Goal: Information Seeking & Learning: Learn about a topic

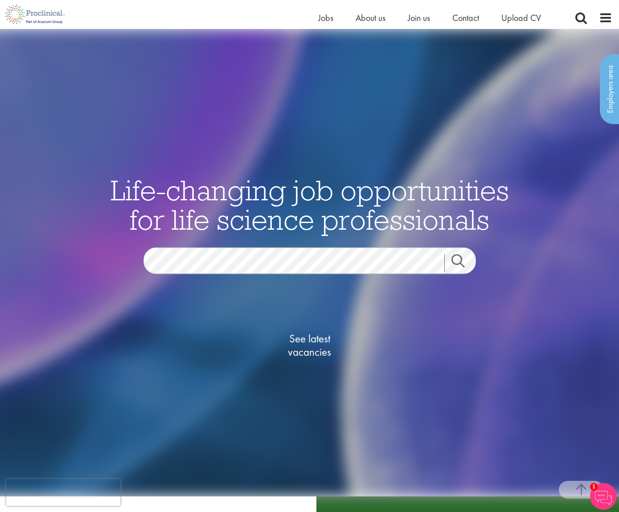
scroll to position [153, 0]
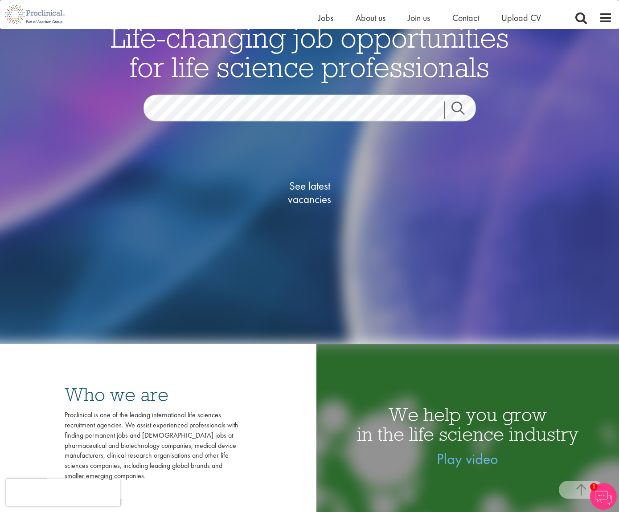
click at [318, 199] on span "See latest vacancies" at bounding box center [309, 192] width 89 height 27
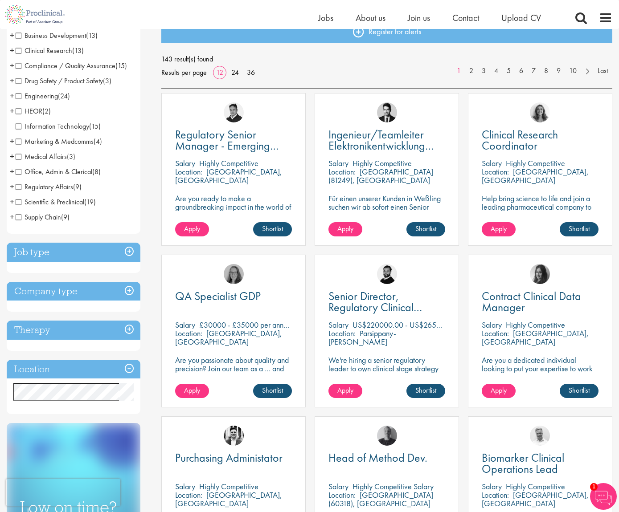
scroll to position [202, 0]
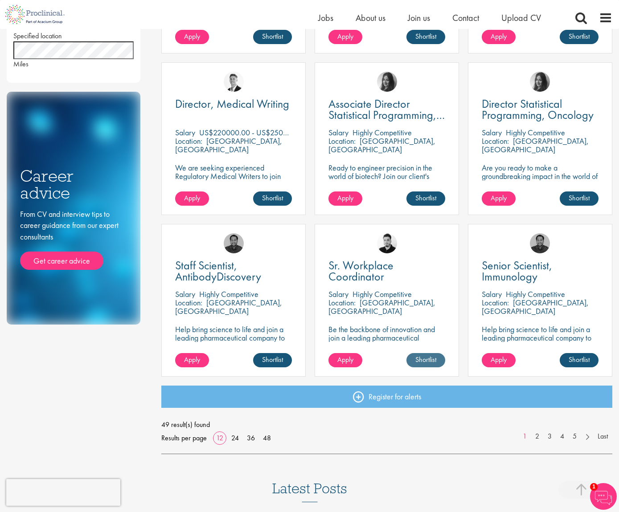
scroll to position [468, 0]
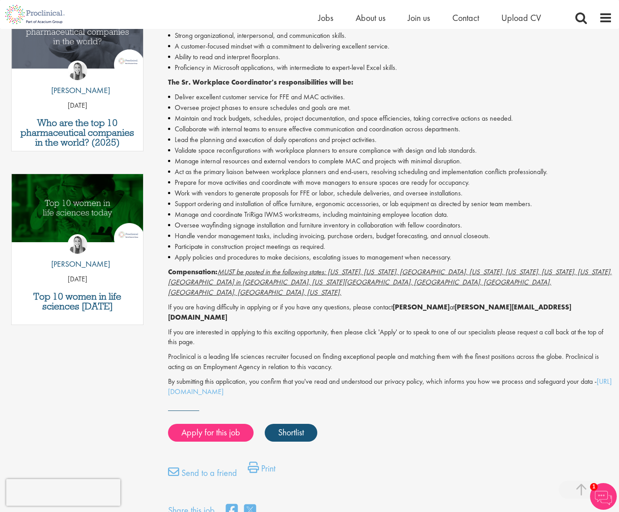
scroll to position [216, 0]
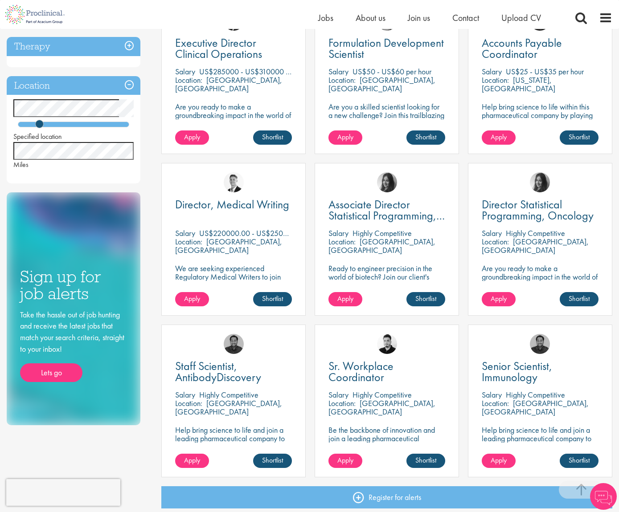
scroll to position [447, 0]
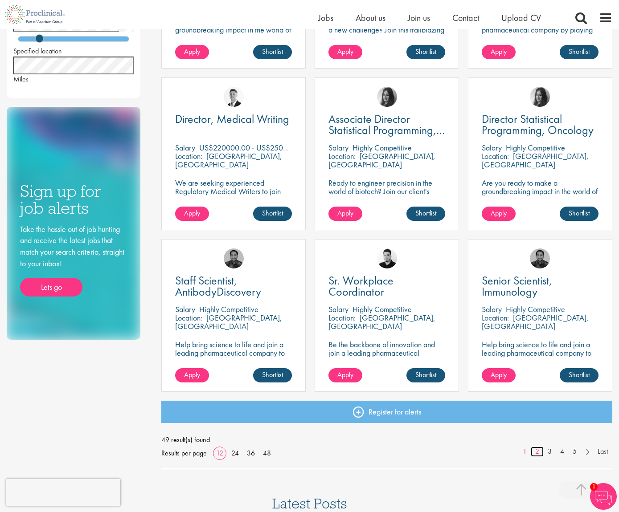
click at [537, 450] on link "2" at bounding box center [537, 452] width 13 height 10
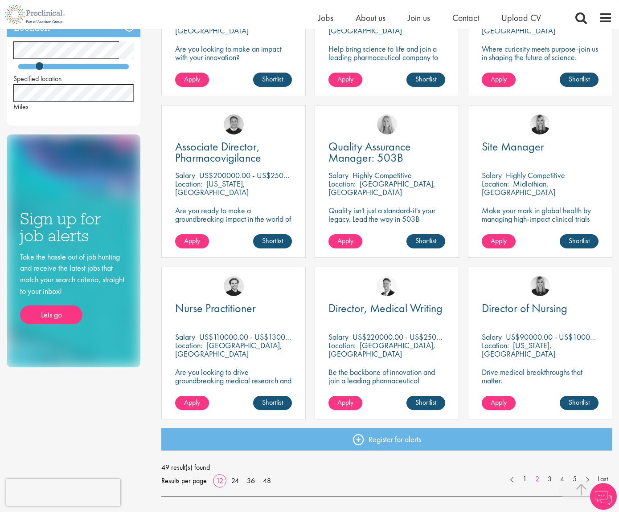
scroll to position [513, 0]
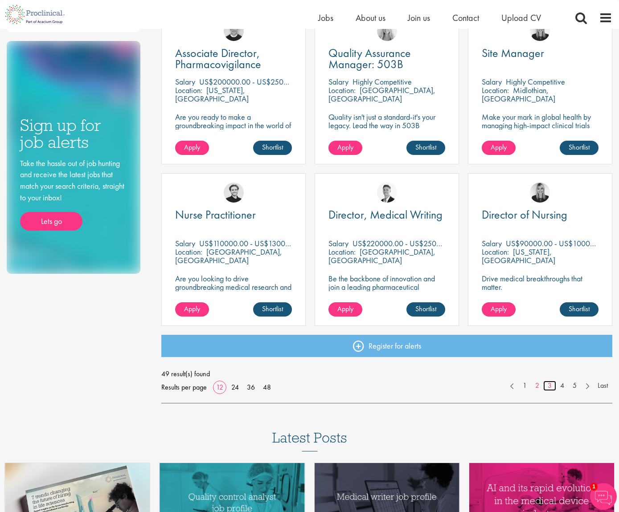
click at [547, 384] on link "3" at bounding box center [549, 386] width 13 height 10
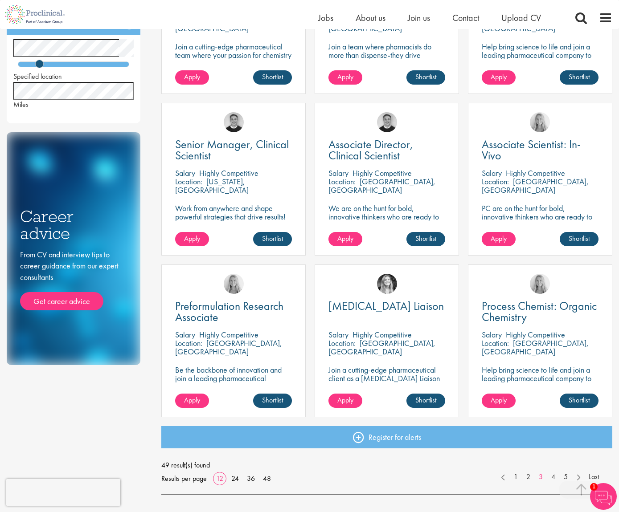
scroll to position [427, 0]
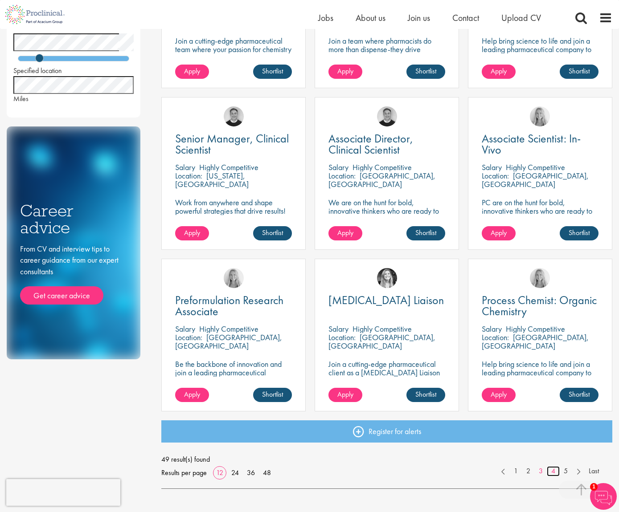
click at [549, 470] on link "4" at bounding box center [553, 471] width 13 height 10
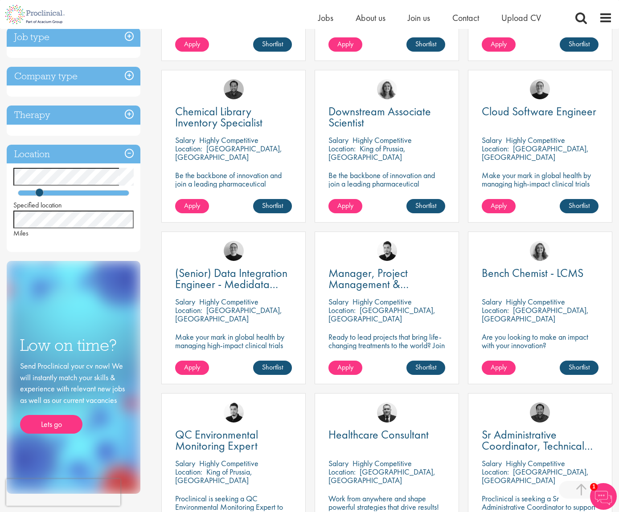
scroll to position [320, 0]
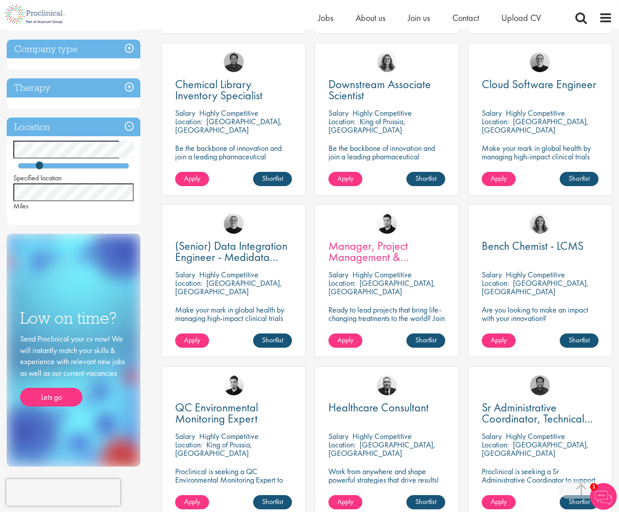
click at [386, 248] on span "Manager, Project Management & Operational Delivery" at bounding box center [376, 256] width 96 height 37
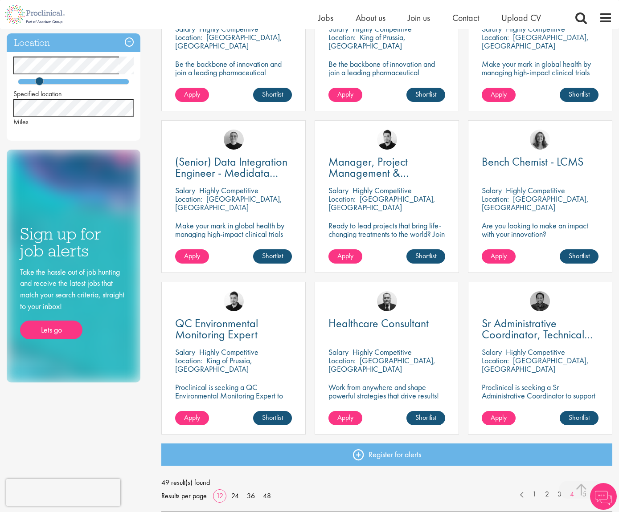
scroll to position [428, 0]
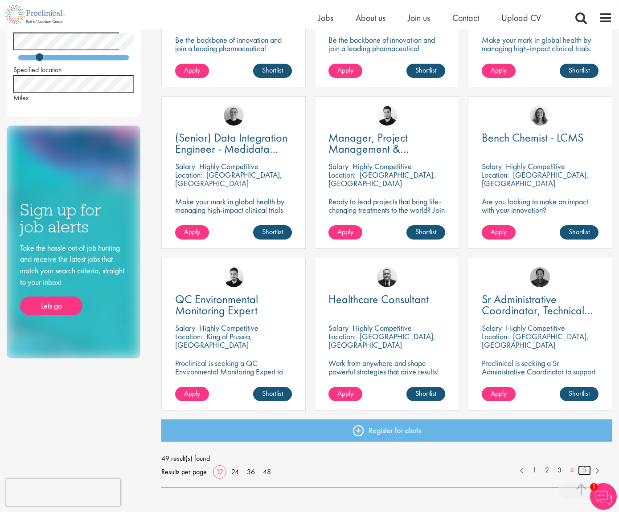
click at [584, 468] on link "5" at bounding box center [584, 470] width 13 height 10
